Goal: Information Seeking & Learning: Learn about a topic

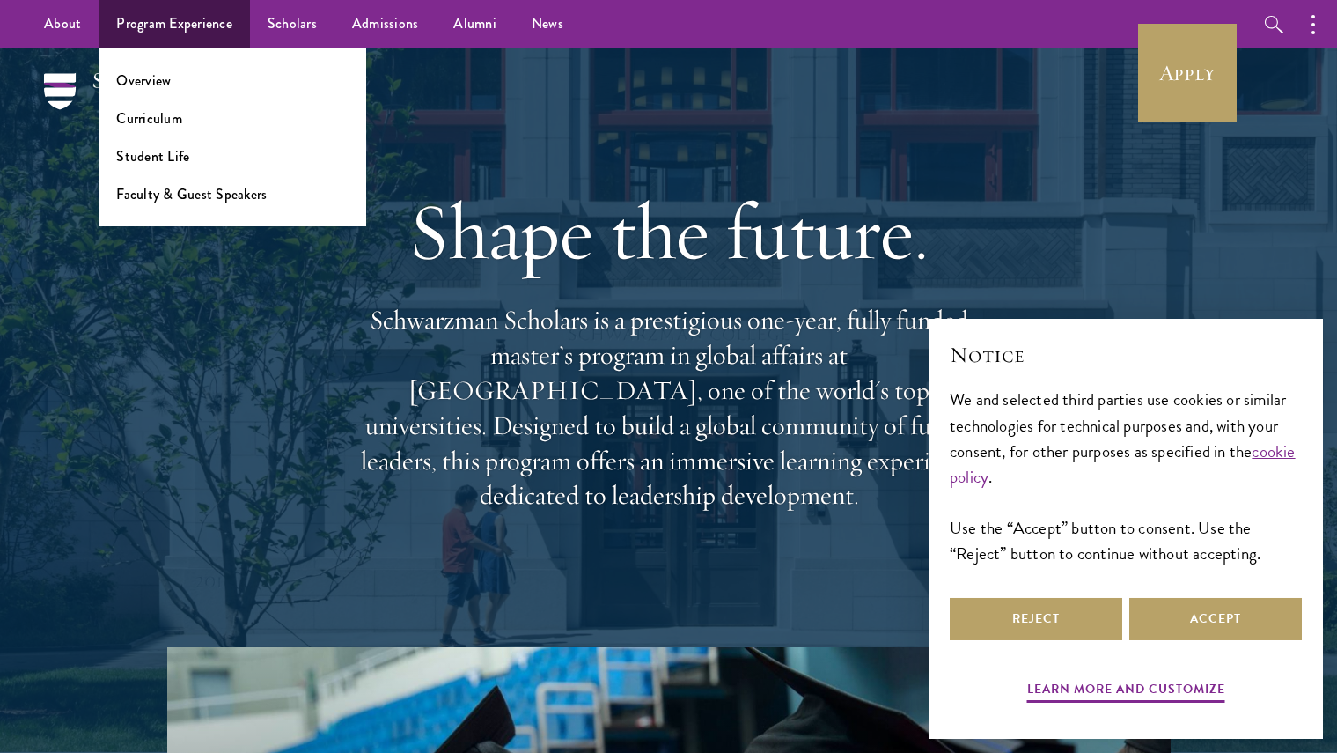
click at [182, 87] on li "Overview" at bounding box center [232, 80] width 232 height 20
click at [147, 84] on link "Overview" at bounding box center [143, 80] width 55 height 20
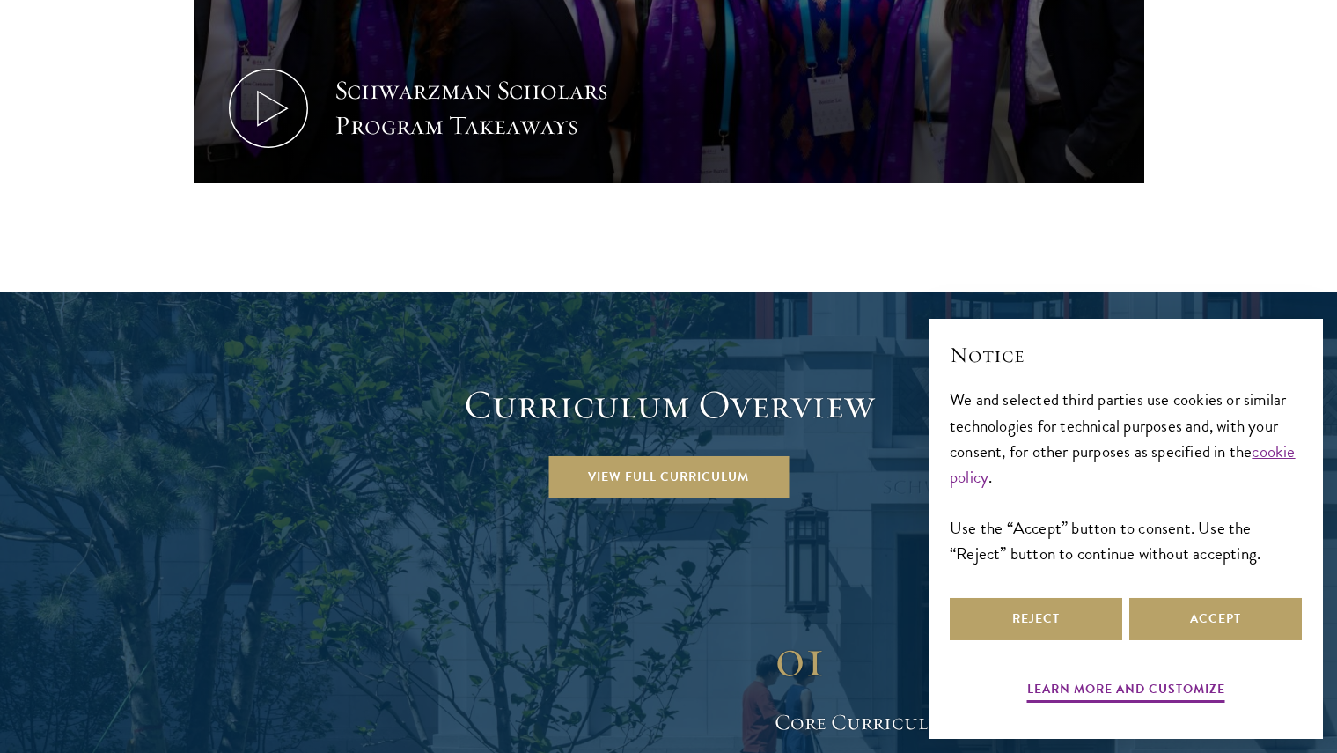
scroll to position [2180, 0]
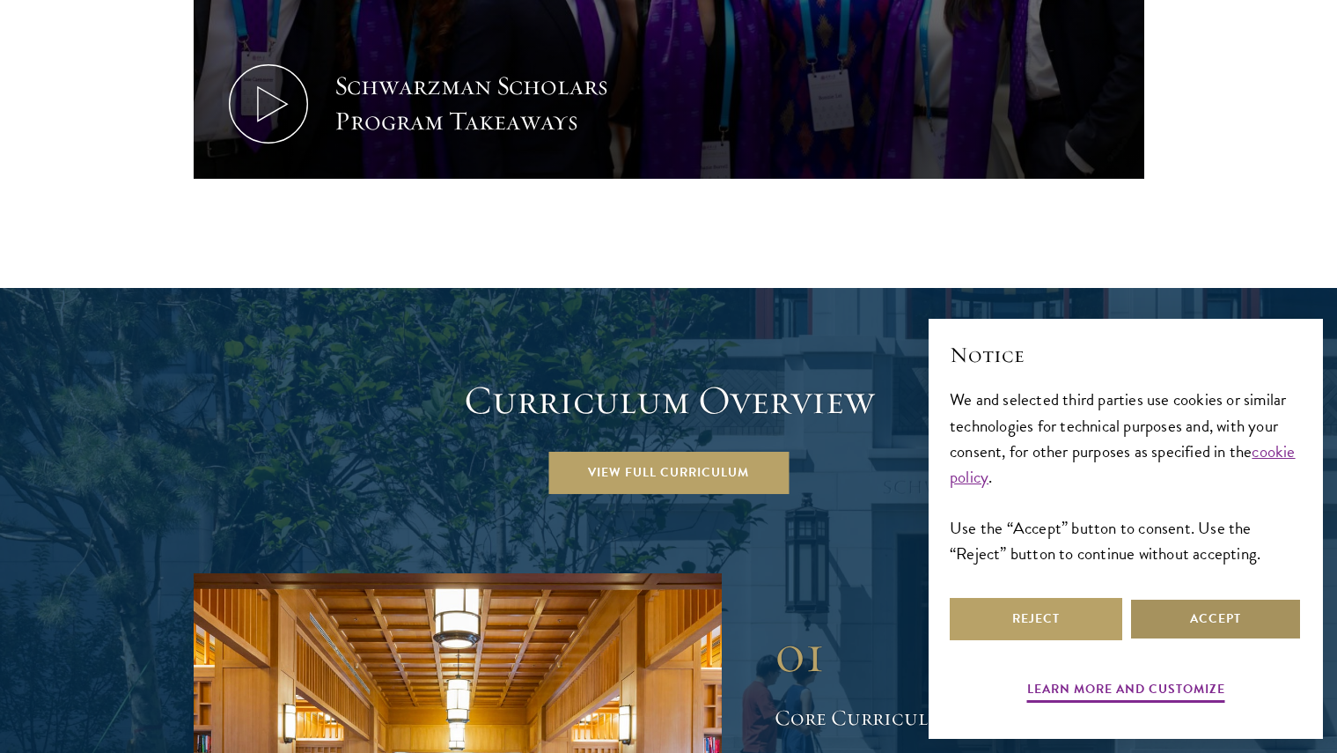
click at [1198, 620] on button "Accept" at bounding box center [1215, 619] width 173 height 42
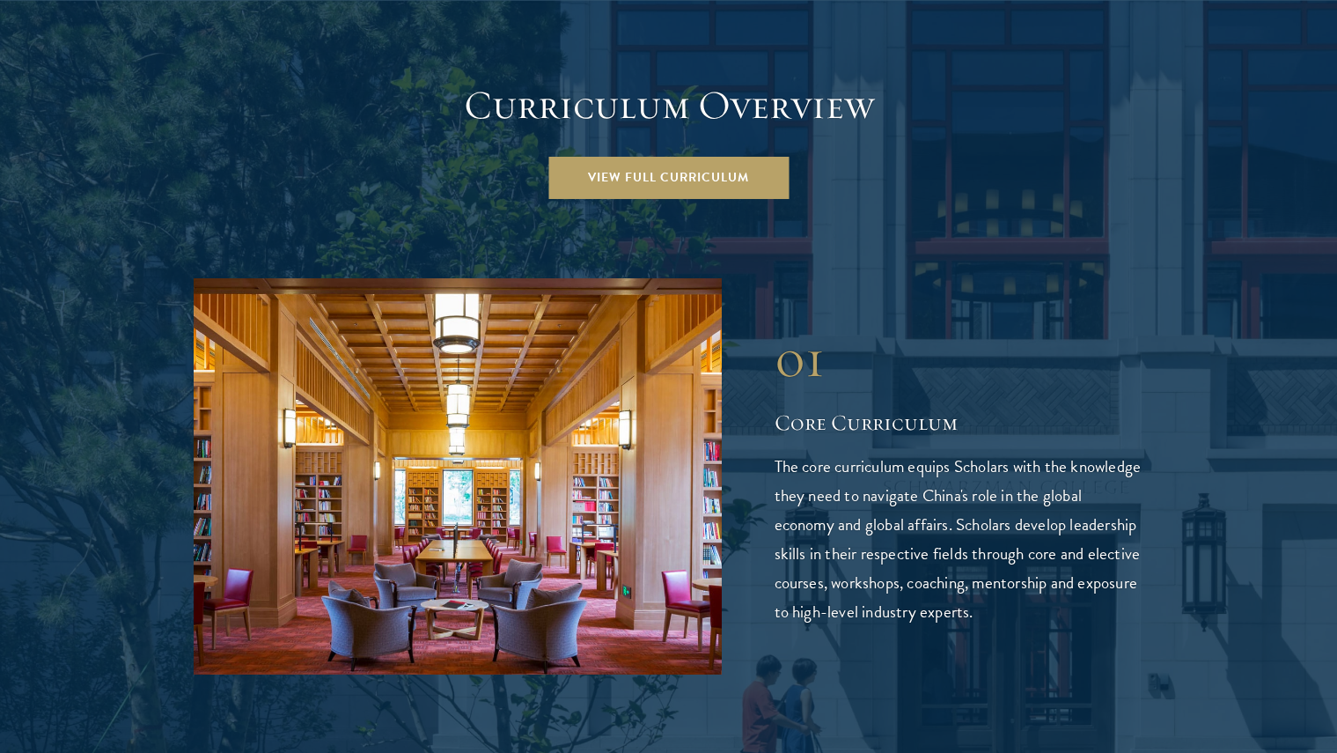
scroll to position [2475, 0]
click at [741, 156] on link "View Full Curriculum" at bounding box center [668, 177] width 240 height 42
